Goal: Task Accomplishment & Management: Use online tool/utility

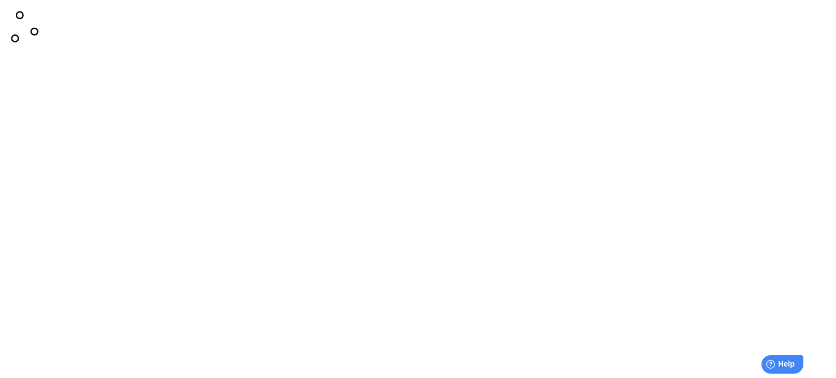
drag, startPoint x: 24, startPoint y: 82, endPoint x: 288, endPoint y: 87, distance: 264.0
click at [289, 45] on div at bounding box center [417, 24] width 827 height 40
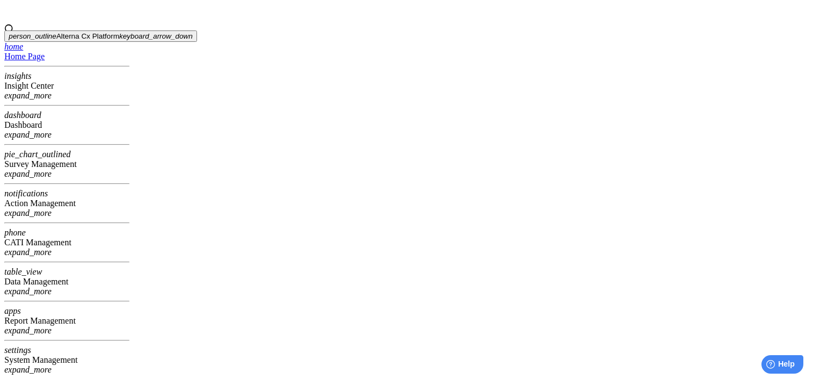
type input "**********"
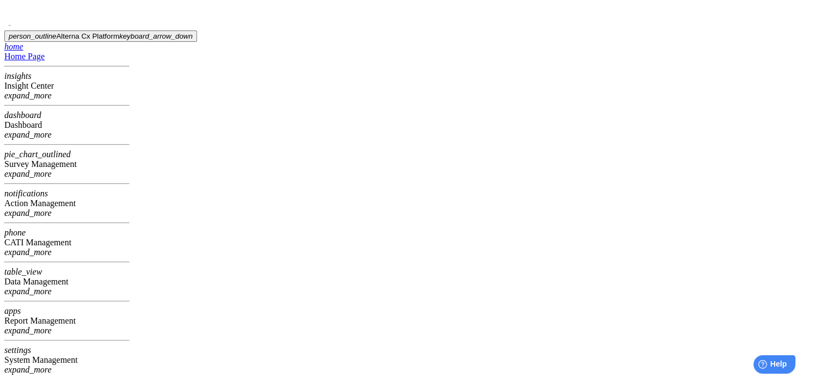
scroll to position [158, 0]
click at [67, 355] on div "System Management" at bounding box center [66, 360] width 125 height 10
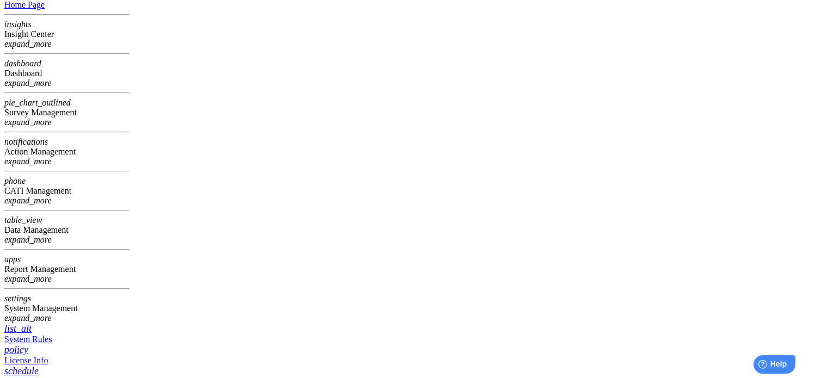
scroll to position [54, 0]
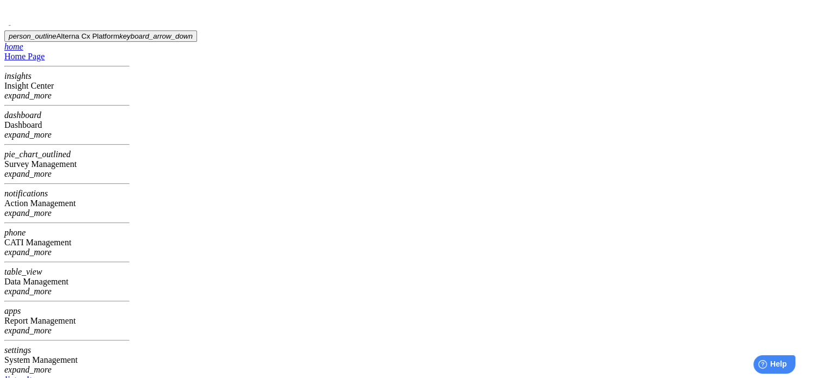
drag, startPoint x: 342, startPoint y: 329, endPoint x: 334, endPoint y: 321, distance: 11.6
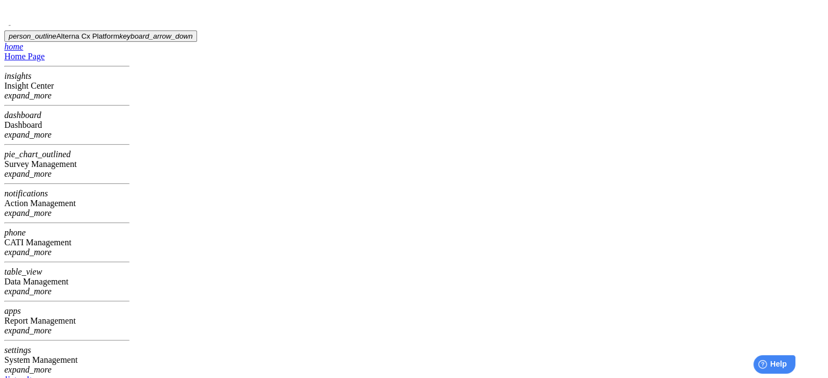
click at [81, 159] on div "Survey Management" at bounding box center [66, 164] width 125 height 10
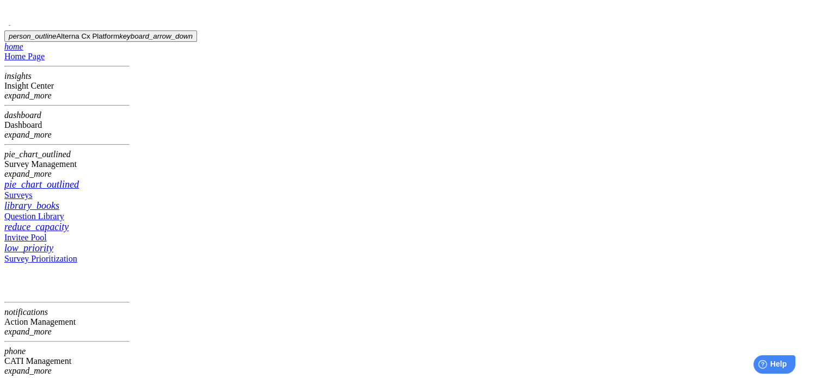
click at [63, 190] on div "Surveys" at bounding box center [66, 195] width 125 height 10
